Goal: Find specific page/section: Find specific page/section

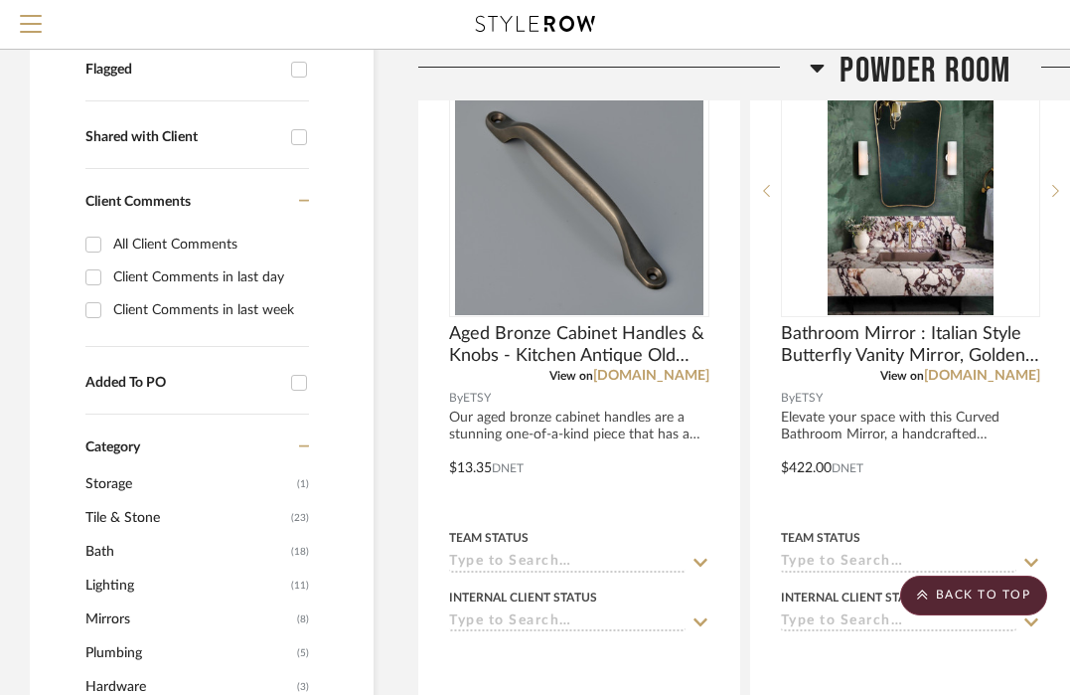
click at [817, 70] on icon at bounding box center [818, 69] width 14 height 8
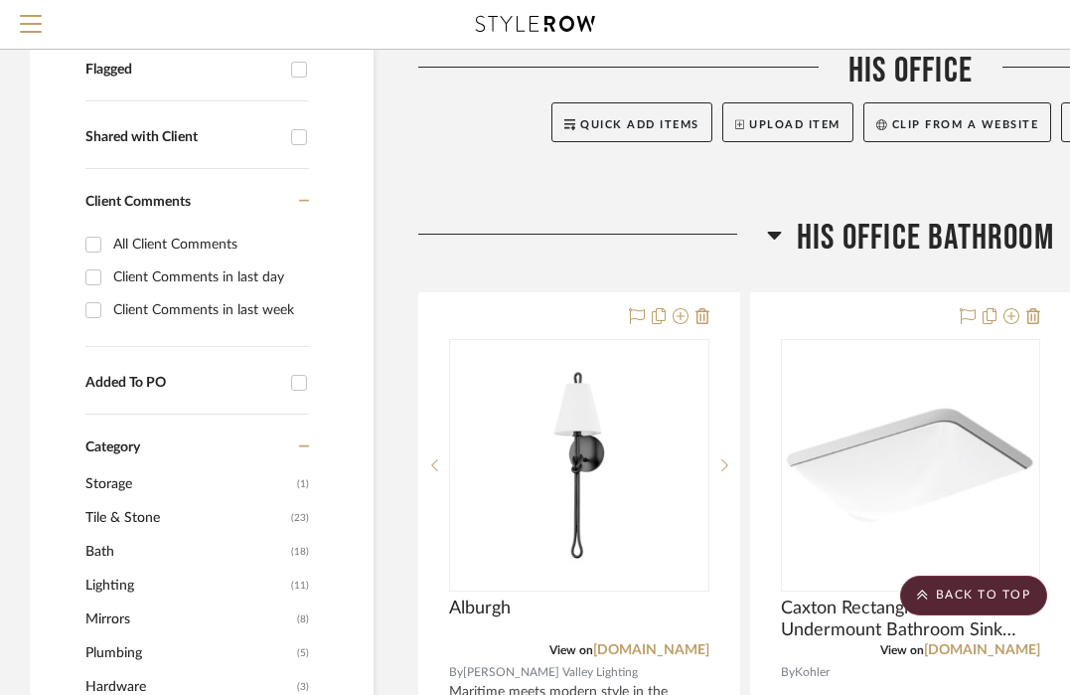
click at [770, 232] on icon at bounding box center [775, 236] width 14 height 8
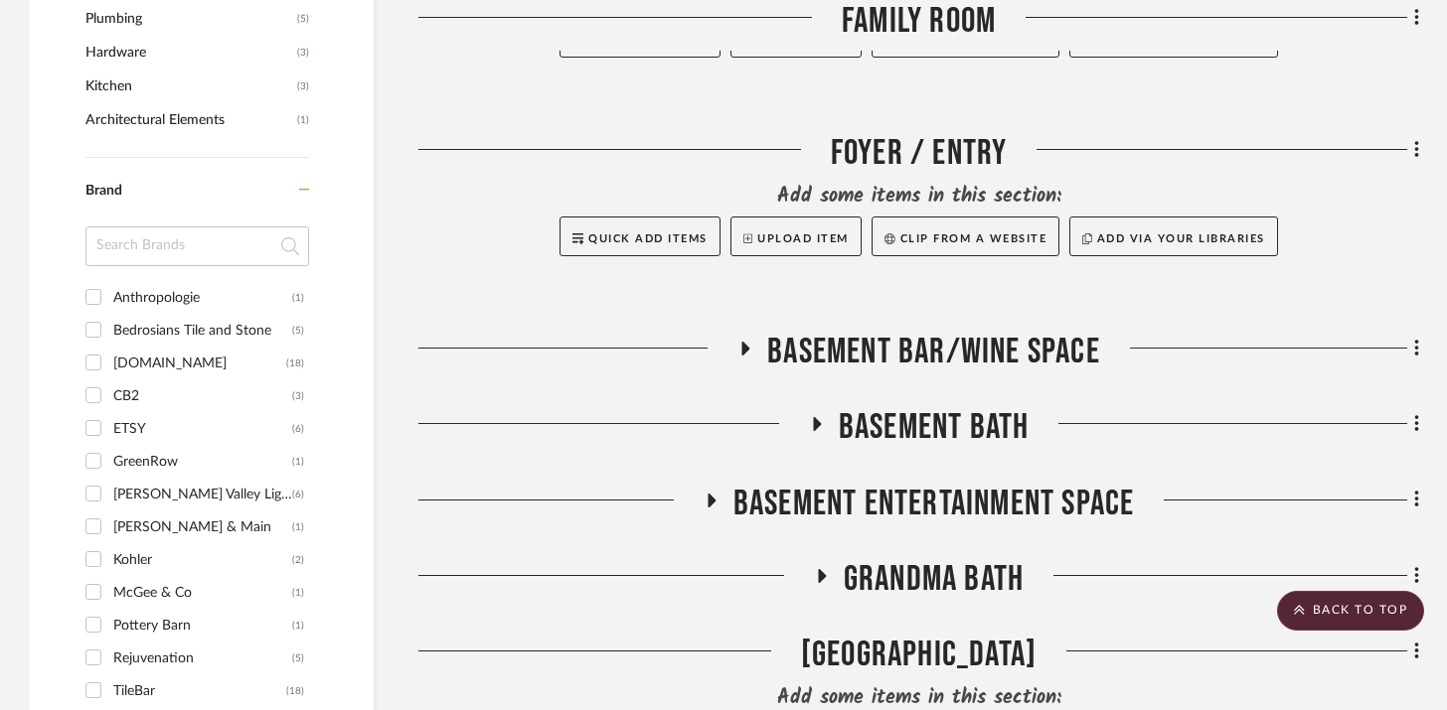
scroll to position [1336, 0]
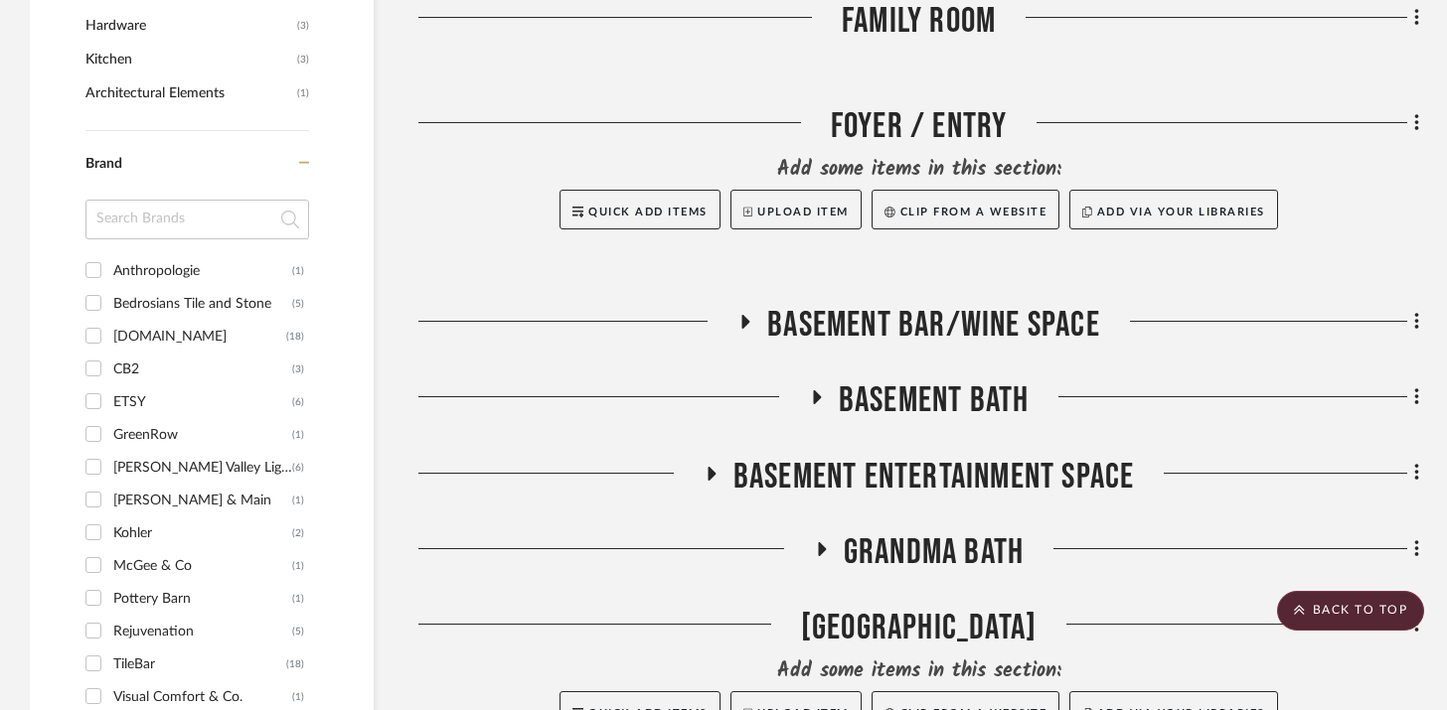
click at [742, 321] on icon at bounding box center [746, 322] width 8 height 14
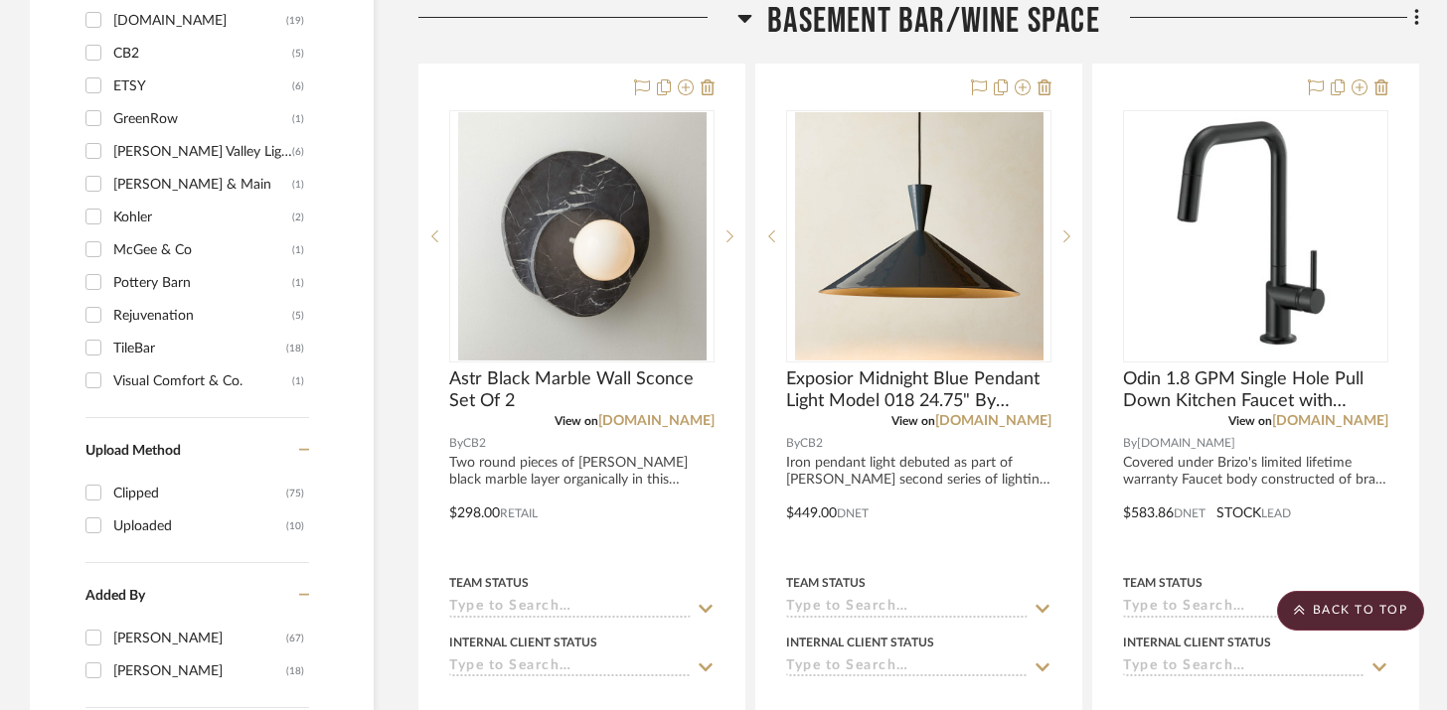
scroll to position [1650, 0]
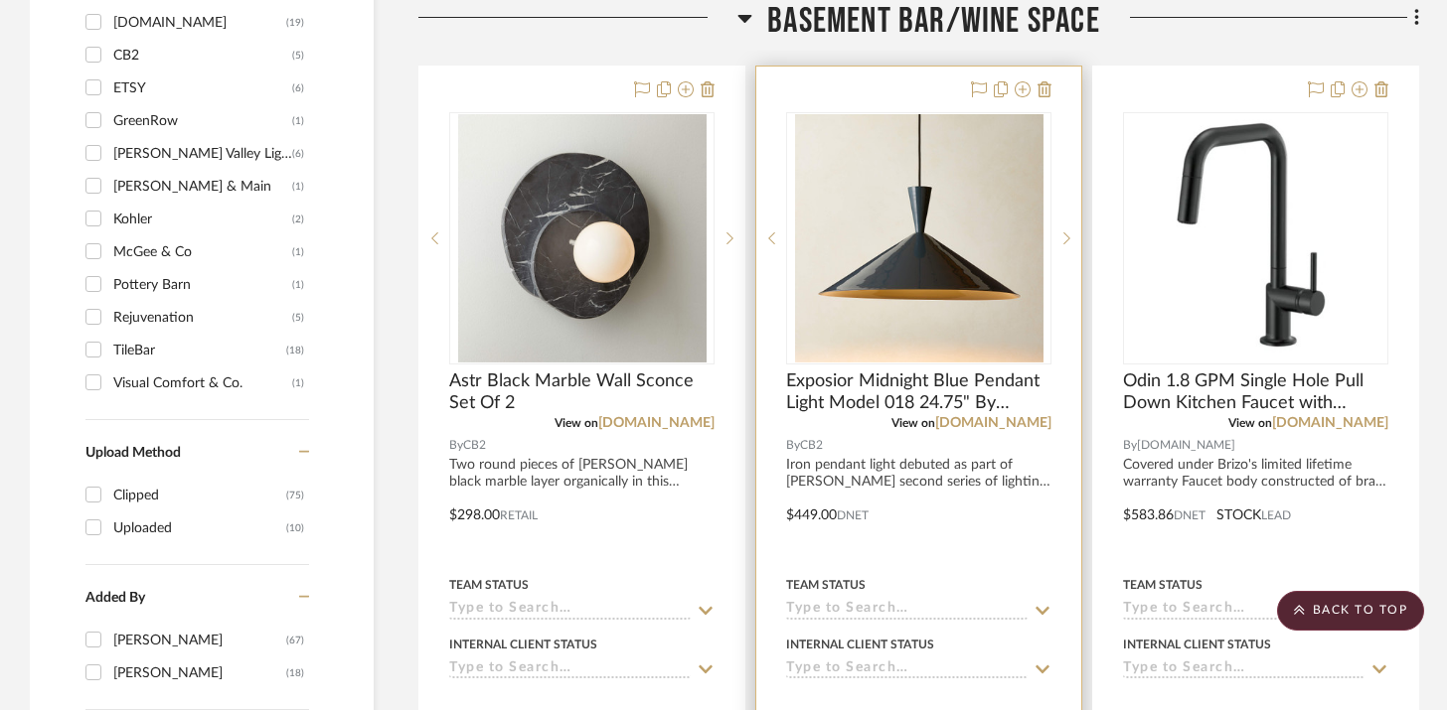
drag, startPoint x: 602, startPoint y: 285, endPoint x: 841, endPoint y: 80, distance: 314.3
